Goal: Information Seeking & Learning: Learn about a topic

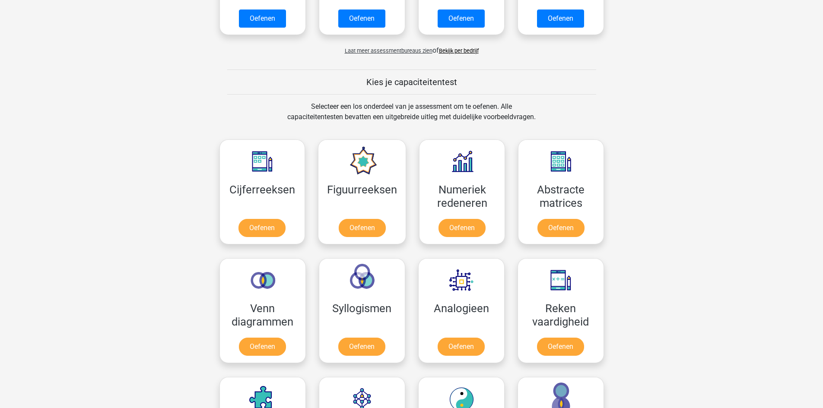
scroll to position [259, 0]
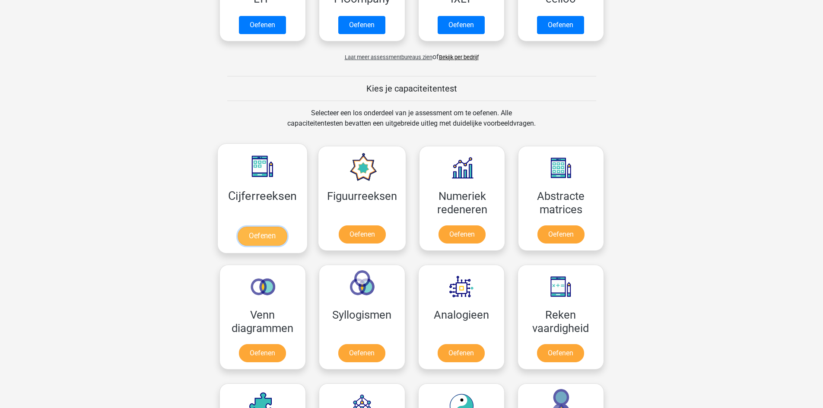
click at [253, 236] on link "Oefenen" at bounding box center [262, 236] width 49 height 19
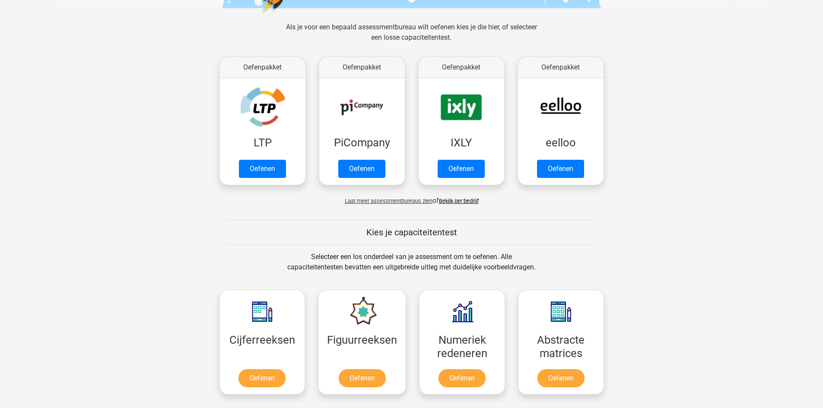
scroll to position [0, 0]
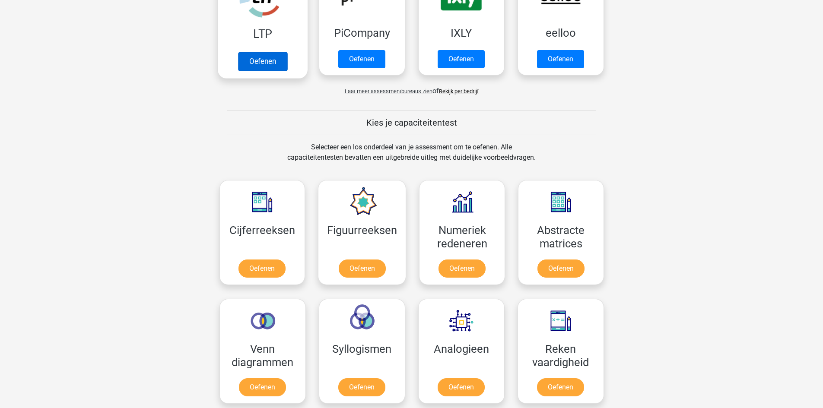
scroll to position [259, 0]
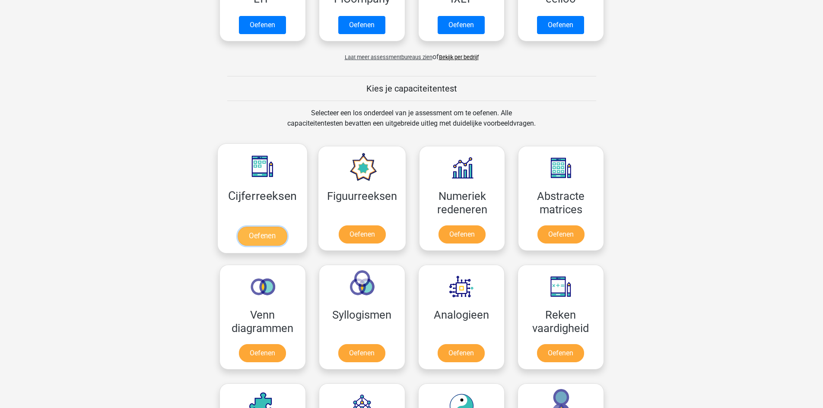
click at [250, 227] on link "Oefenen" at bounding box center [262, 236] width 49 height 19
click at [382, 227] on link "Oefenen" at bounding box center [361, 236] width 49 height 19
click at [472, 227] on link "Oefenen" at bounding box center [461, 236] width 49 height 19
click at [539, 227] on link "Oefenen" at bounding box center [560, 236] width 49 height 19
click at [286, 346] on link "Oefenen" at bounding box center [262, 355] width 49 height 19
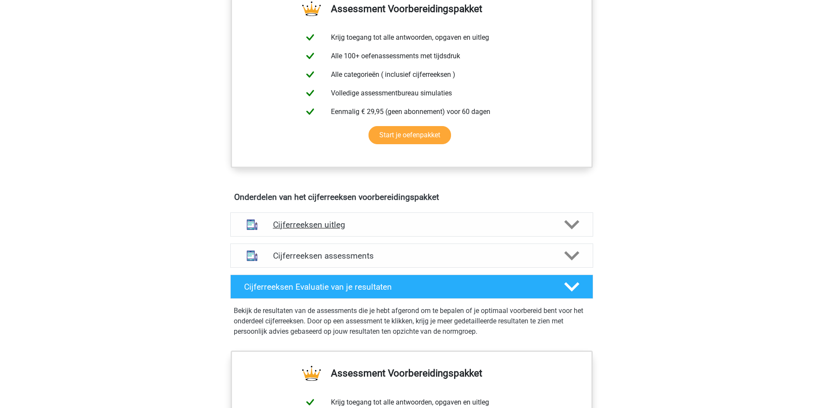
scroll to position [346, 0]
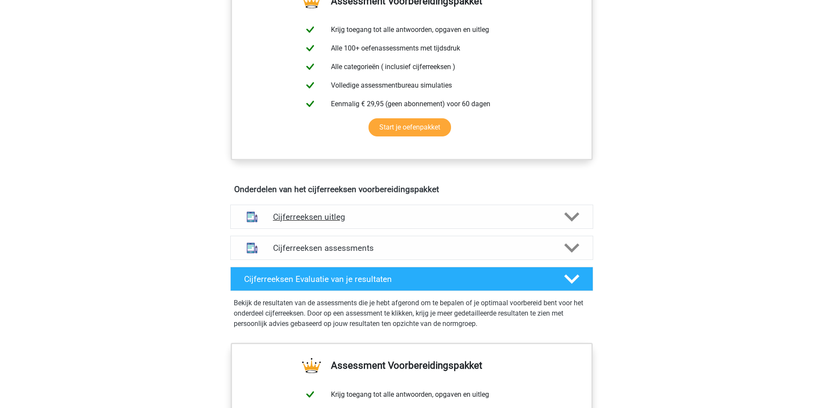
click at [569, 225] on icon at bounding box center [571, 217] width 15 height 15
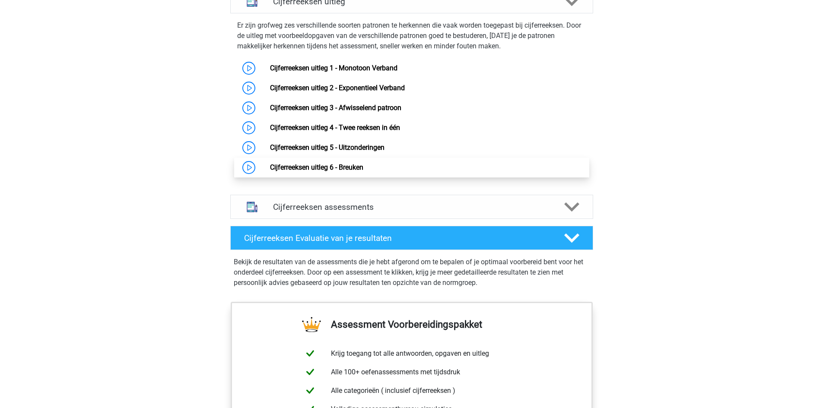
scroll to position [562, 0]
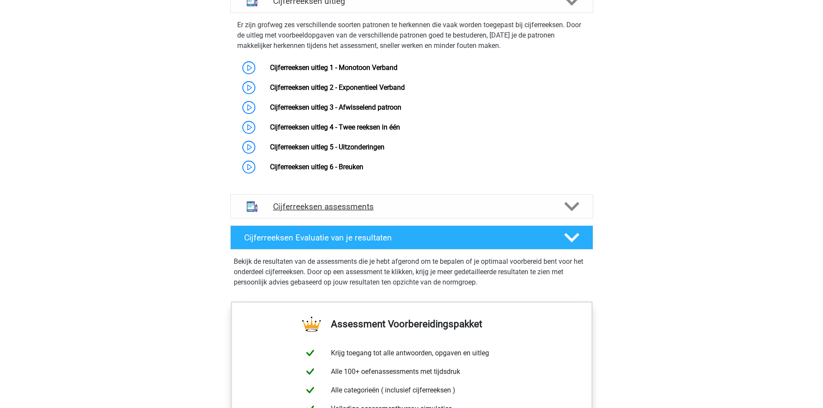
click at [389, 212] on h4 "Cijferreeksen assessments" at bounding box center [411, 207] width 277 height 10
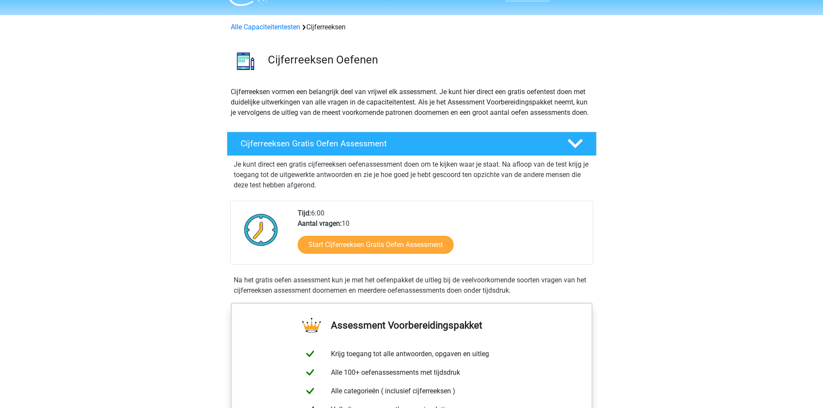
scroll to position [0, 0]
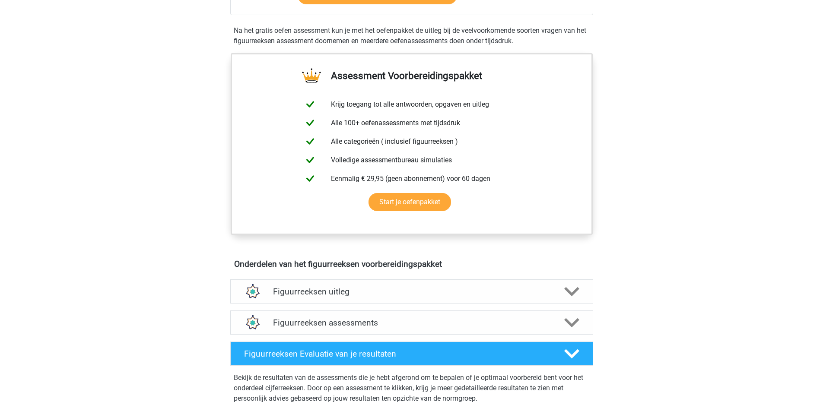
scroll to position [346, 0]
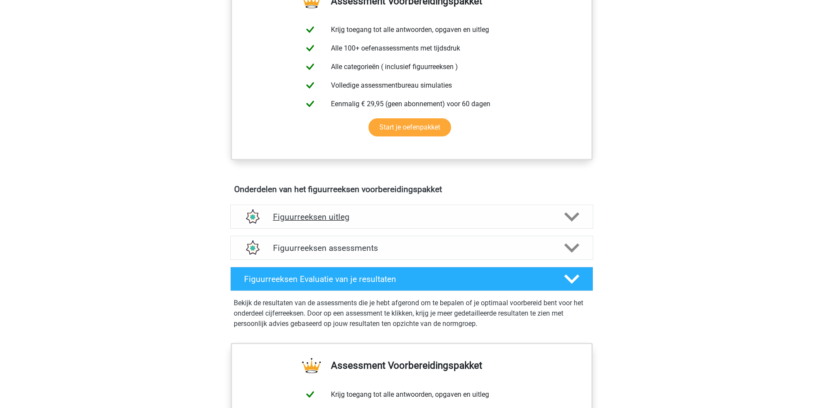
click at [439, 215] on h4 "Figuurreeksen uitleg" at bounding box center [411, 217] width 277 height 10
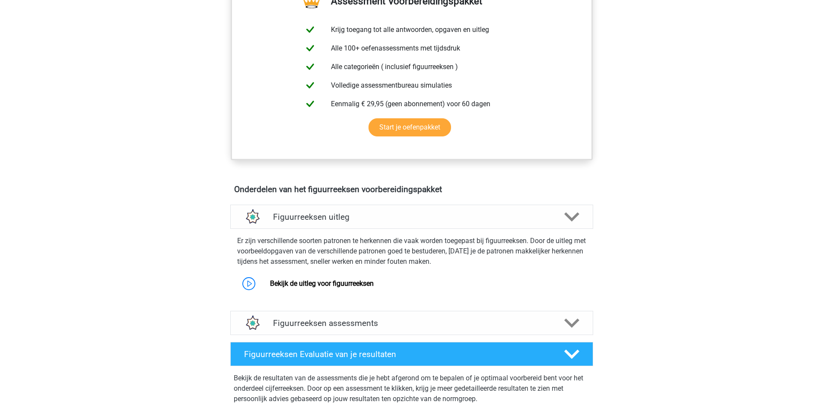
click at [280, 272] on div "Er zijn verschillende soorten patronen te herkennen die vaak worden toegepast b…" at bounding box center [412, 262] width 370 height 61
click at [281, 286] on link "Bekijk de uitleg voor figuurreeksen" at bounding box center [322, 284] width 104 height 8
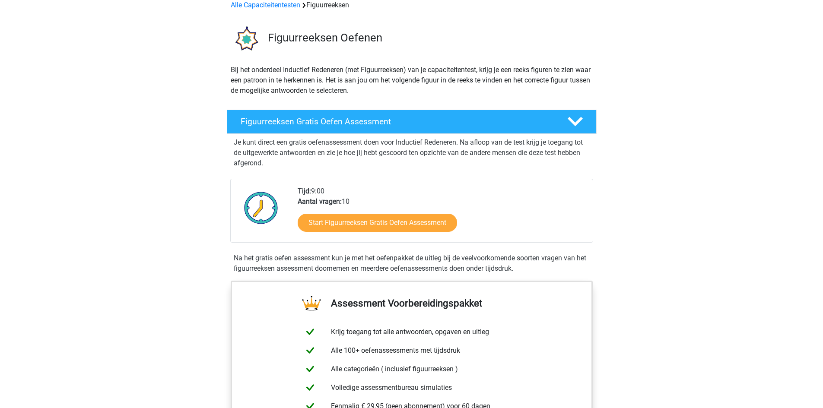
scroll to position [0, 0]
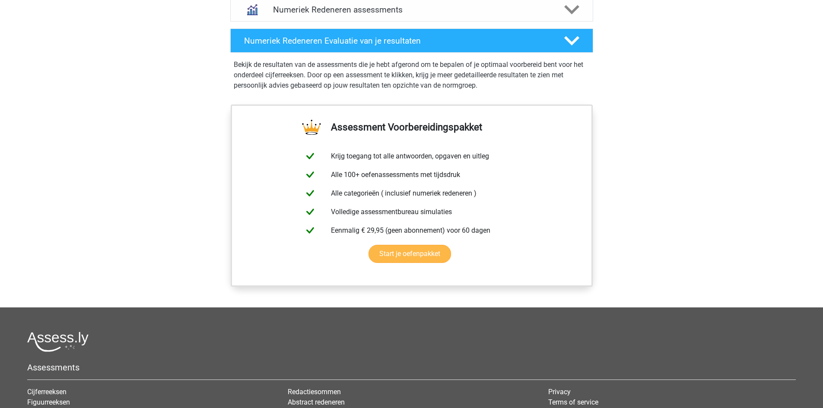
scroll to position [346, 0]
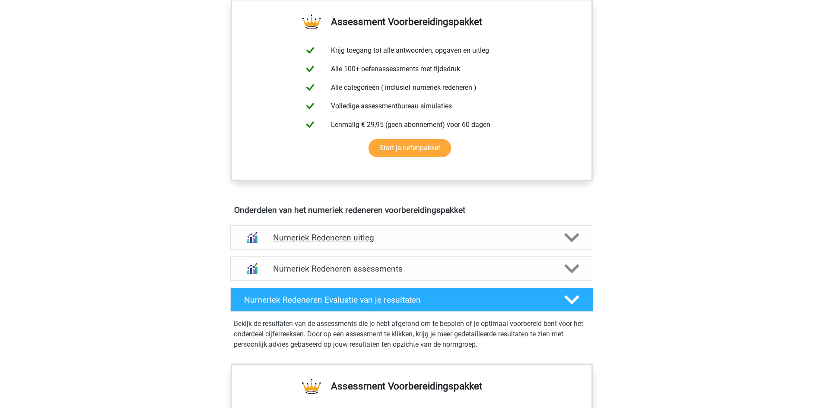
click at [406, 232] on div "Numeriek Redeneren uitleg" at bounding box center [411, 238] width 363 height 24
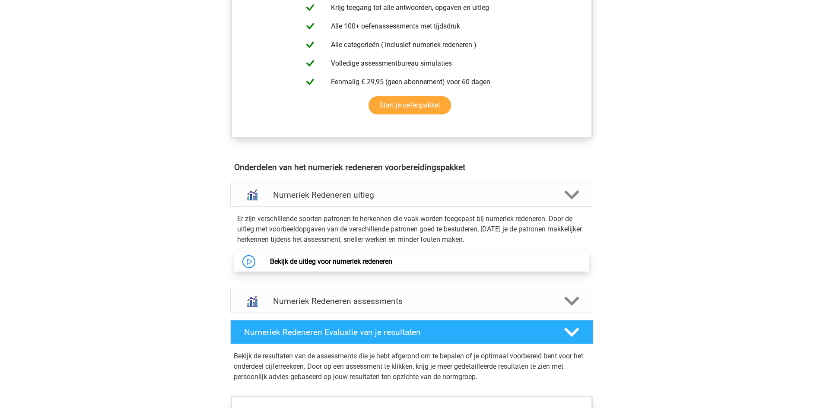
scroll to position [389, 0]
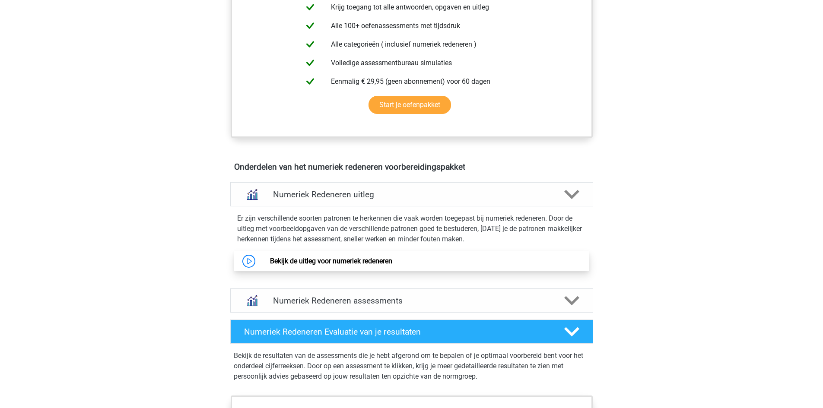
click at [343, 257] on link "Bekijk de uitleg voor numeriek redeneren" at bounding box center [331, 261] width 122 height 8
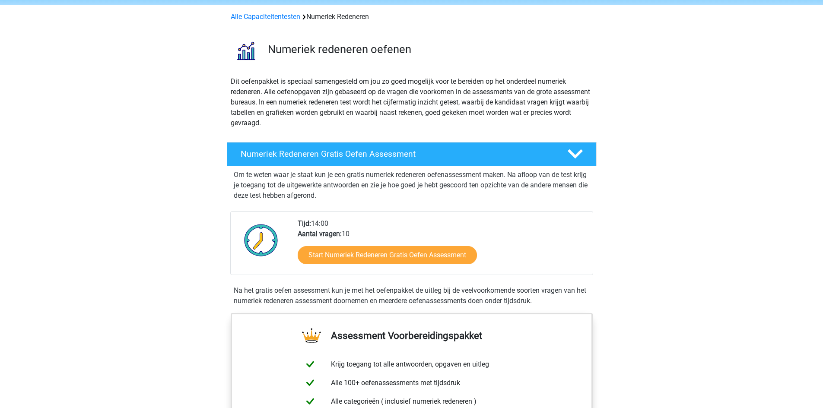
scroll to position [0, 0]
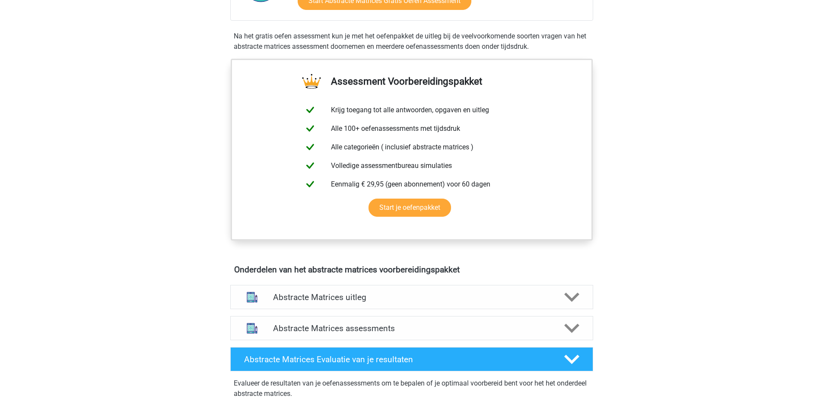
scroll to position [389, 0]
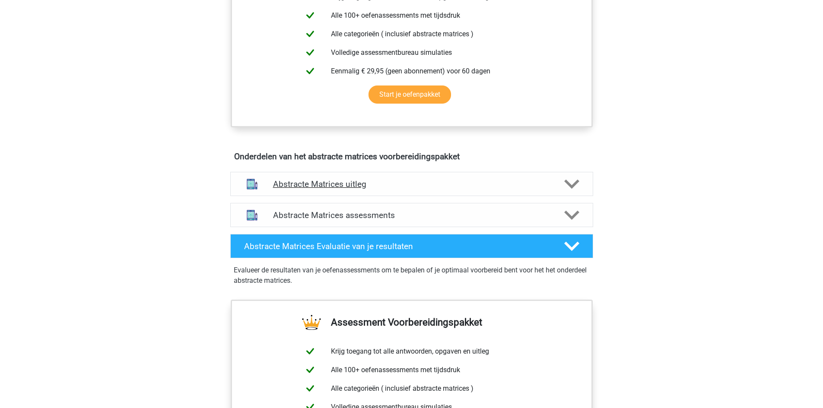
click at [422, 183] on h4 "Abstracte Matrices uitleg" at bounding box center [411, 184] width 277 height 10
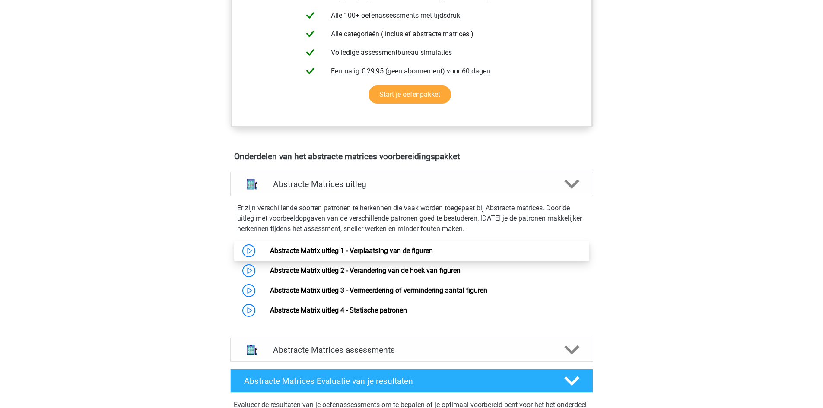
click at [328, 250] on link "Abstracte Matrix uitleg 1 - Verplaatsing van de figuren" at bounding box center [351, 251] width 163 height 8
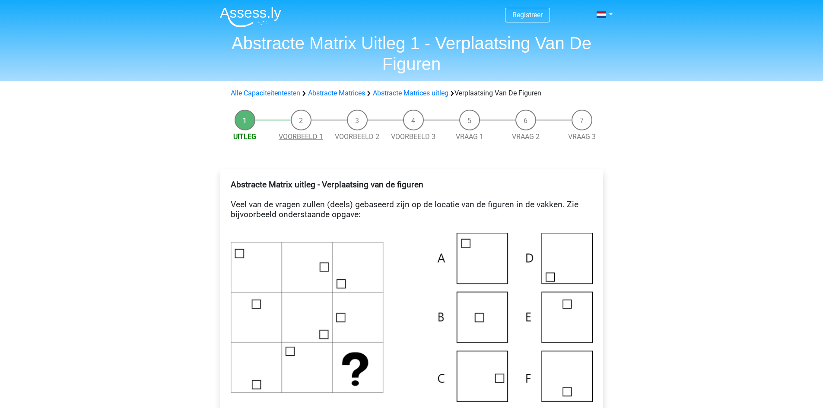
click at [301, 137] on link "Voorbeeld 1" at bounding box center [301, 137] width 45 height 8
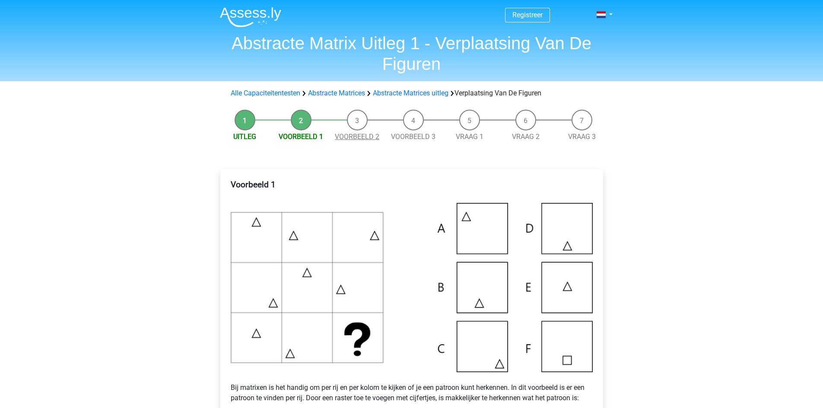
click at [360, 138] on link "Voorbeeld 2" at bounding box center [357, 137] width 45 height 8
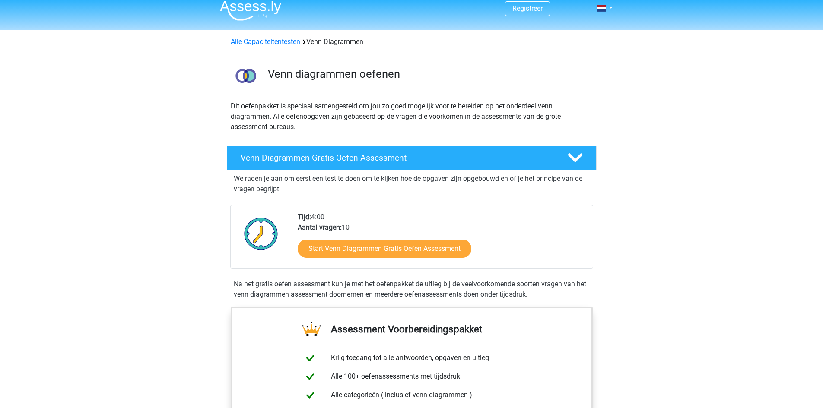
scroll to position [216, 0]
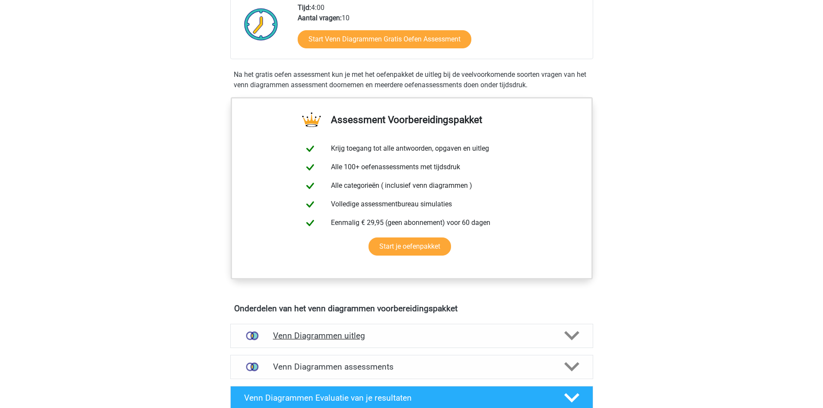
click at [296, 338] on h4 "Venn Diagrammen uitleg" at bounding box center [411, 336] width 277 height 10
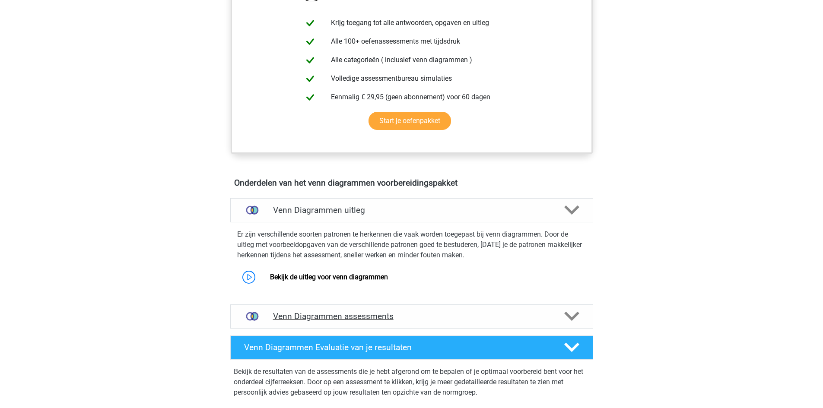
scroll to position [346, 0]
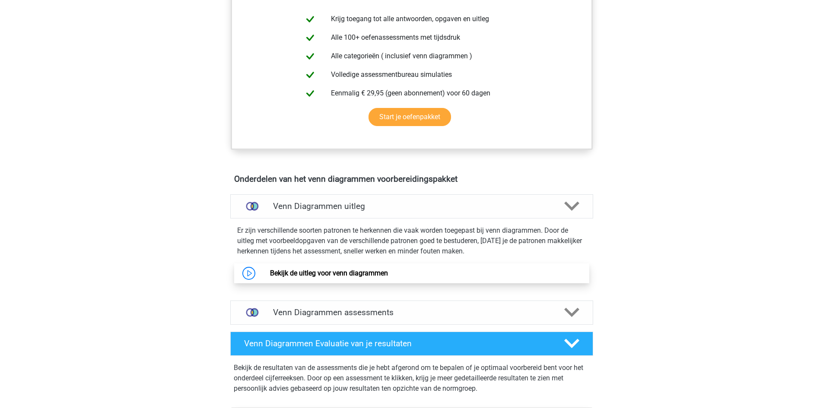
click at [307, 277] on link "Bekijk de uitleg voor venn diagrammen" at bounding box center [329, 273] width 118 height 8
